Goal: Use online tool/utility: Utilize a website feature to perform a specific function

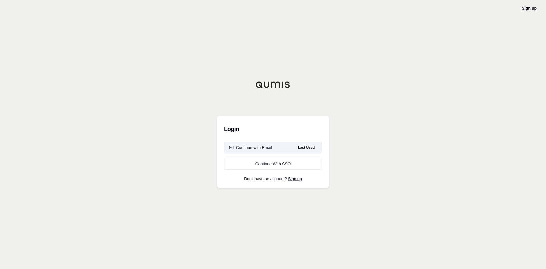
click at [261, 150] on div "Continue with Email" at bounding box center [250, 148] width 43 height 6
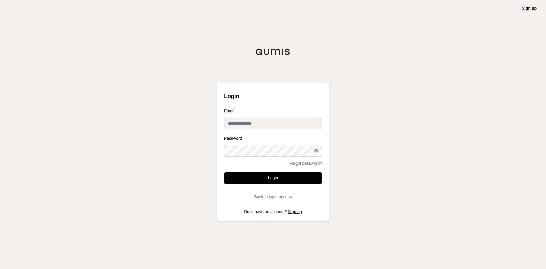
type input "**********"
click at [257, 177] on button "Login" at bounding box center [273, 179] width 98 height 12
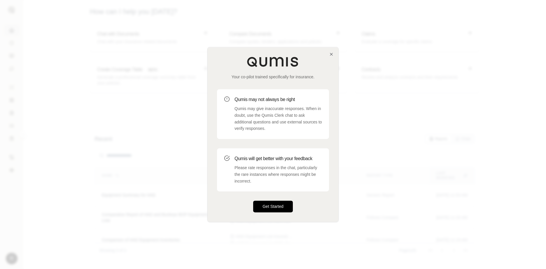
click at [272, 207] on button "Get Started" at bounding box center [273, 207] width 40 height 12
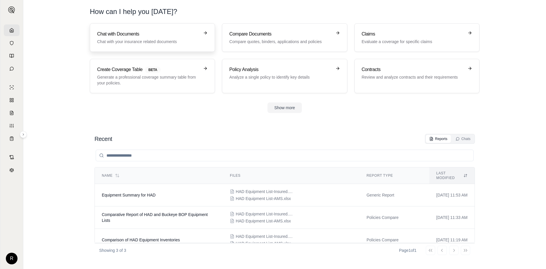
click at [115, 37] on h3 "Chat with Documents" at bounding box center [148, 34] width 102 height 7
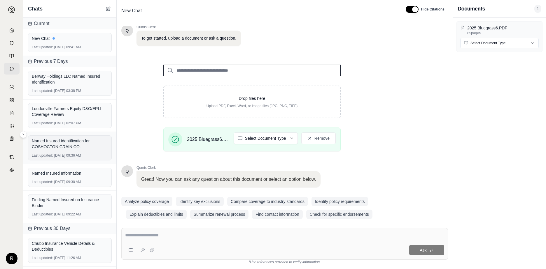
scroll to position [45, 0]
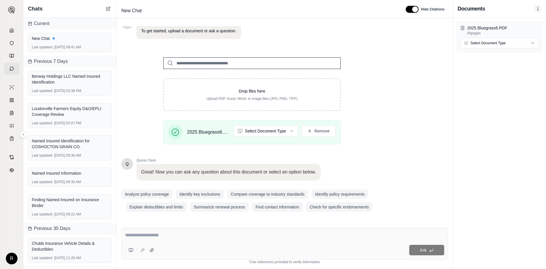
click at [168, 234] on textarea at bounding box center [284, 235] width 319 height 7
type textarea "**********"
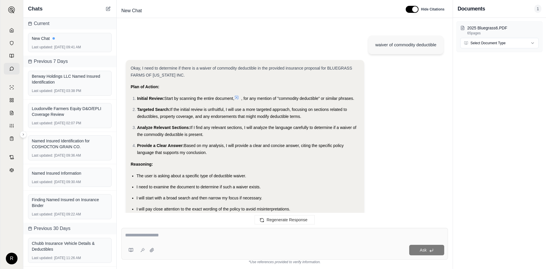
scroll to position [562, 0]
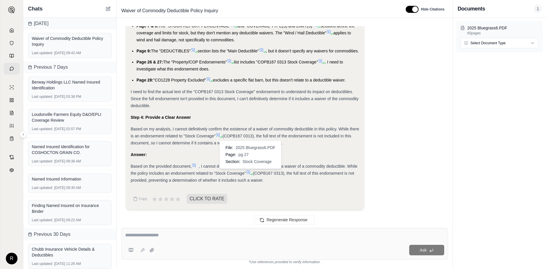
click at [248, 173] on icon at bounding box center [248, 172] width 5 height 5
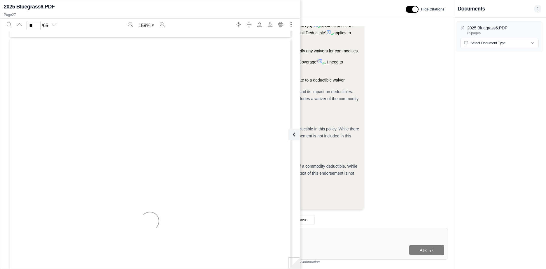
scroll to position [9527, 0]
drag, startPoint x: 63, startPoint y: 94, endPoint x: 24, endPoint y: 97, distance: 38.6
click at [24, 97] on div "COPB142 0412 Fire Department Service Charges Amendment COPB167 0313 Stock Cover…" at bounding box center [149, 214] width 283 height 367
drag, startPoint x: 24, startPoint y: 97, endPoint x: 91, endPoint y: 143, distance: 81.1
click at [91, 143] on span "Equipment Breakdown Coverage Part" at bounding box center [119, 141] width 93 height 6
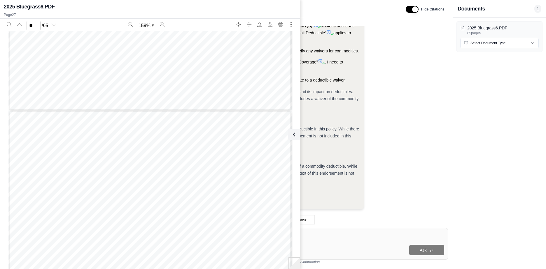
scroll to position [9818, 0]
type input "**"
